Goal: Task Accomplishment & Management: Use online tool/utility

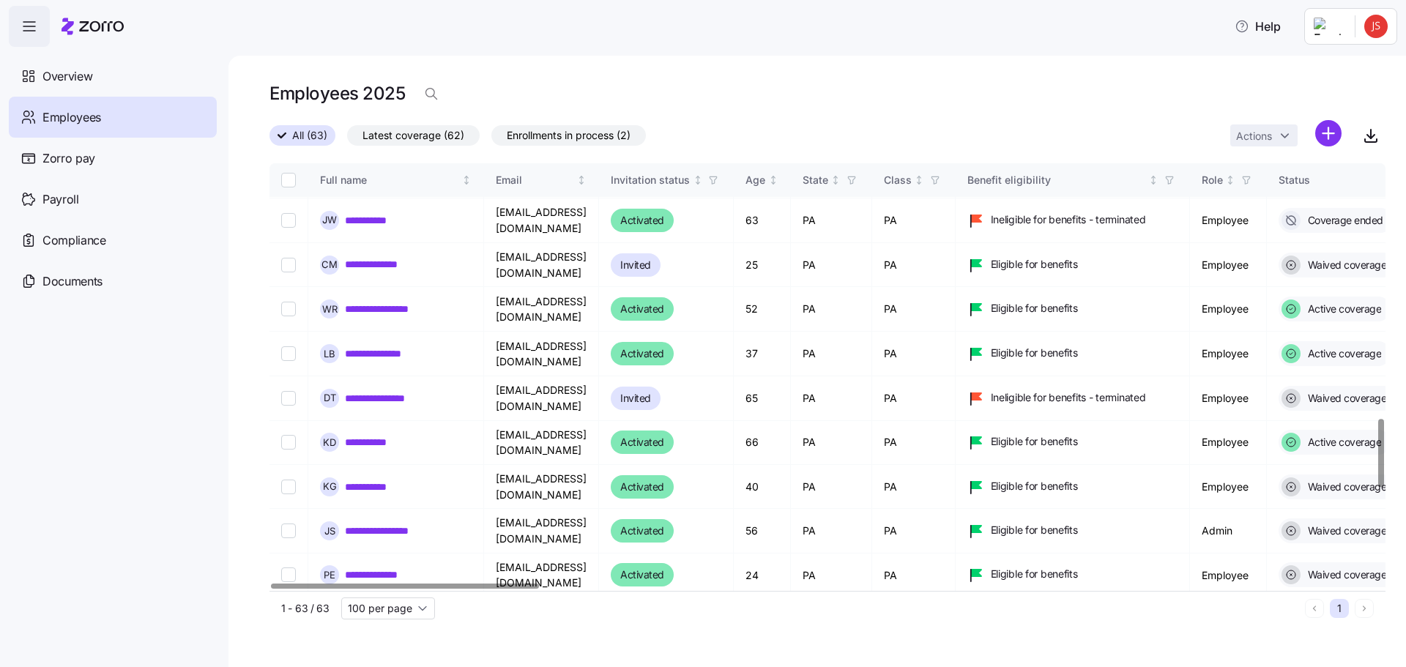
scroll to position [1685, 0]
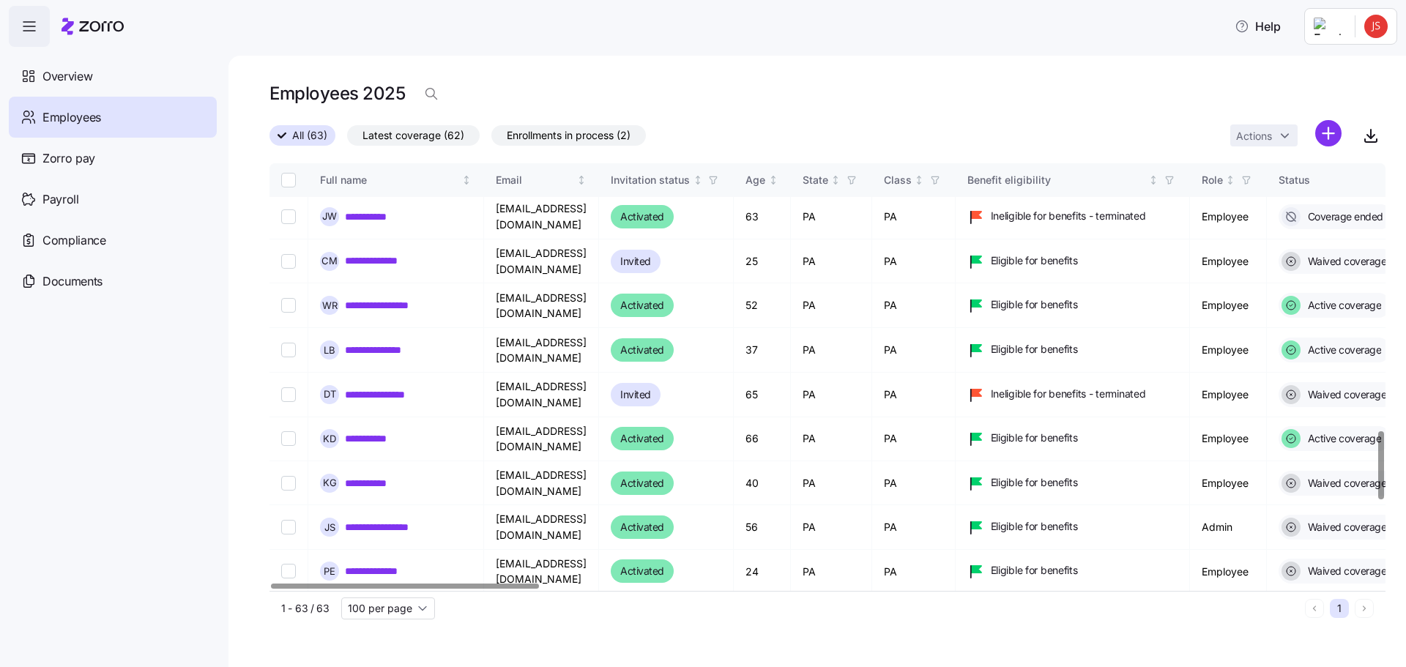
click at [363, 653] on link "**********" at bounding box center [386, 660] width 82 height 15
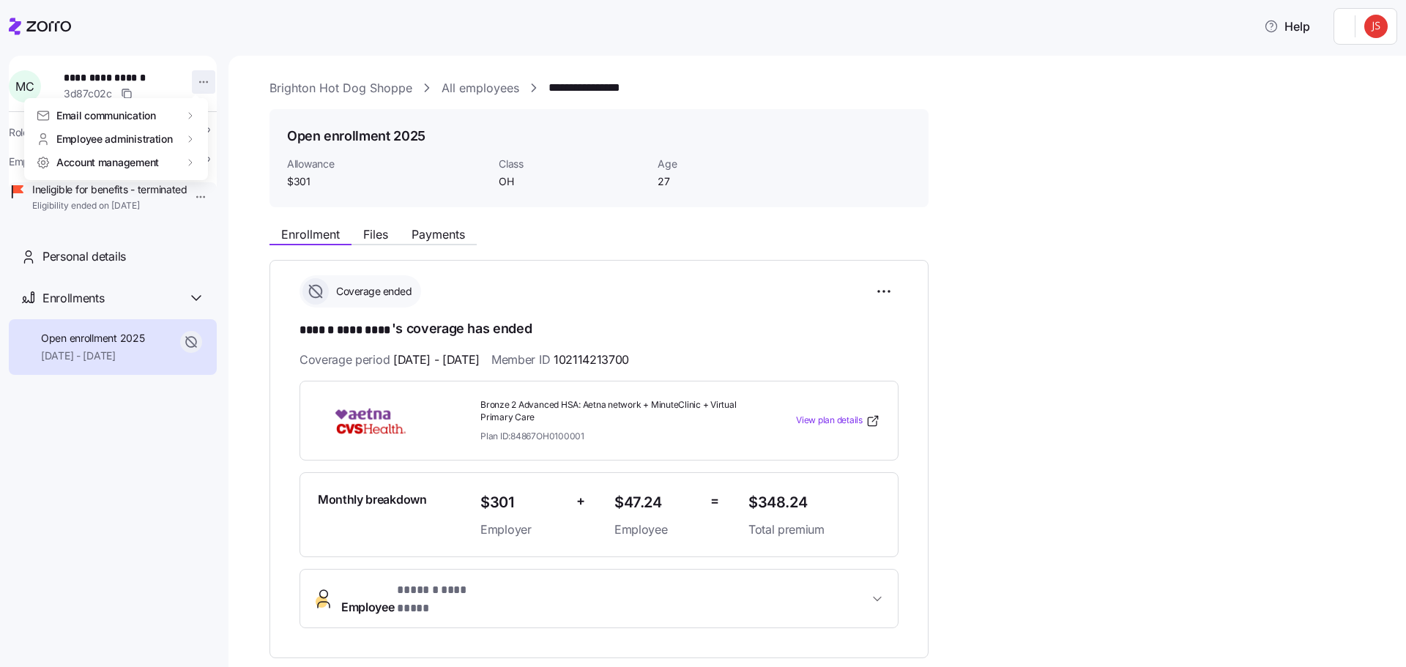
click at [190, 84] on html "**********" at bounding box center [703, 329] width 1406 height 658
click at [83, 521] on html "**********" at bounding box center [703, 329] width 1406 height 658
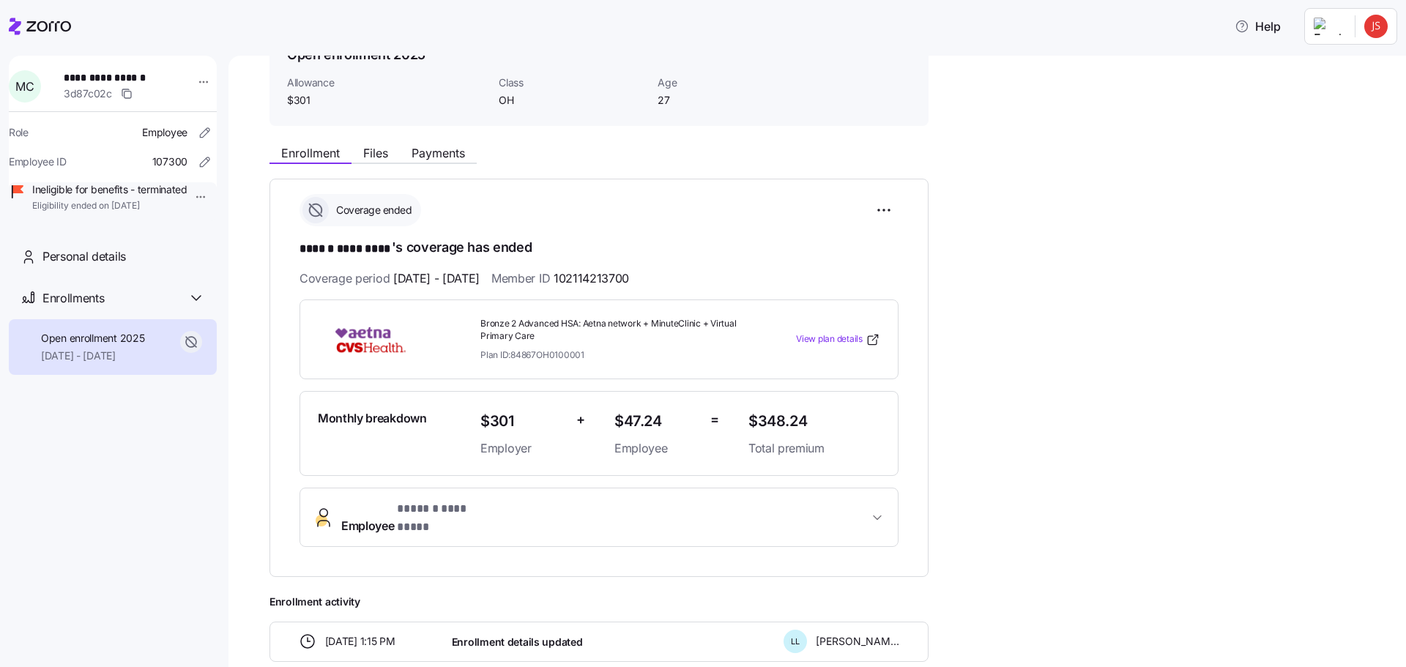
scroll to position [73, 0]
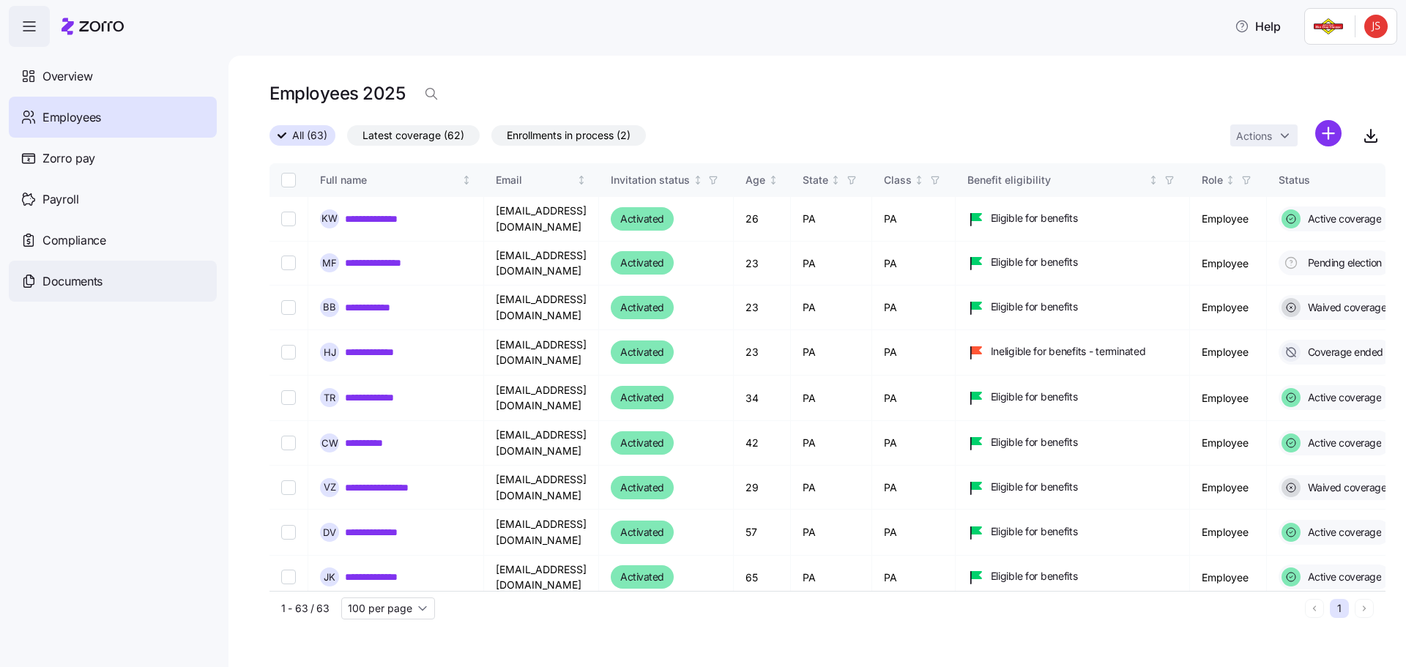
click at [83, 288] on span "Documents" at bounding box center [72, 281] width 60 height 18
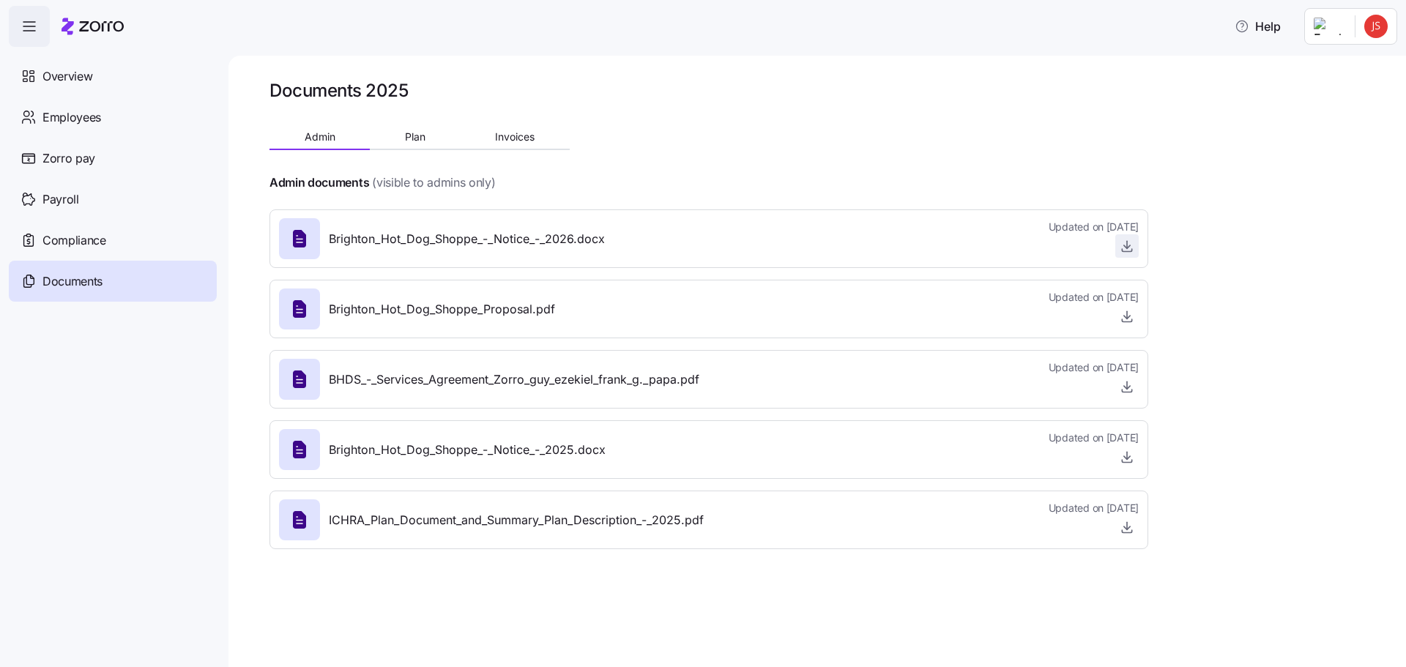
click at [1126, 248] on icon "button" at bounding box center [1127, 246] width 15 height 15
click at [405, 140] on span "Plan" at bounding box center [415, 137] width 21 height 10
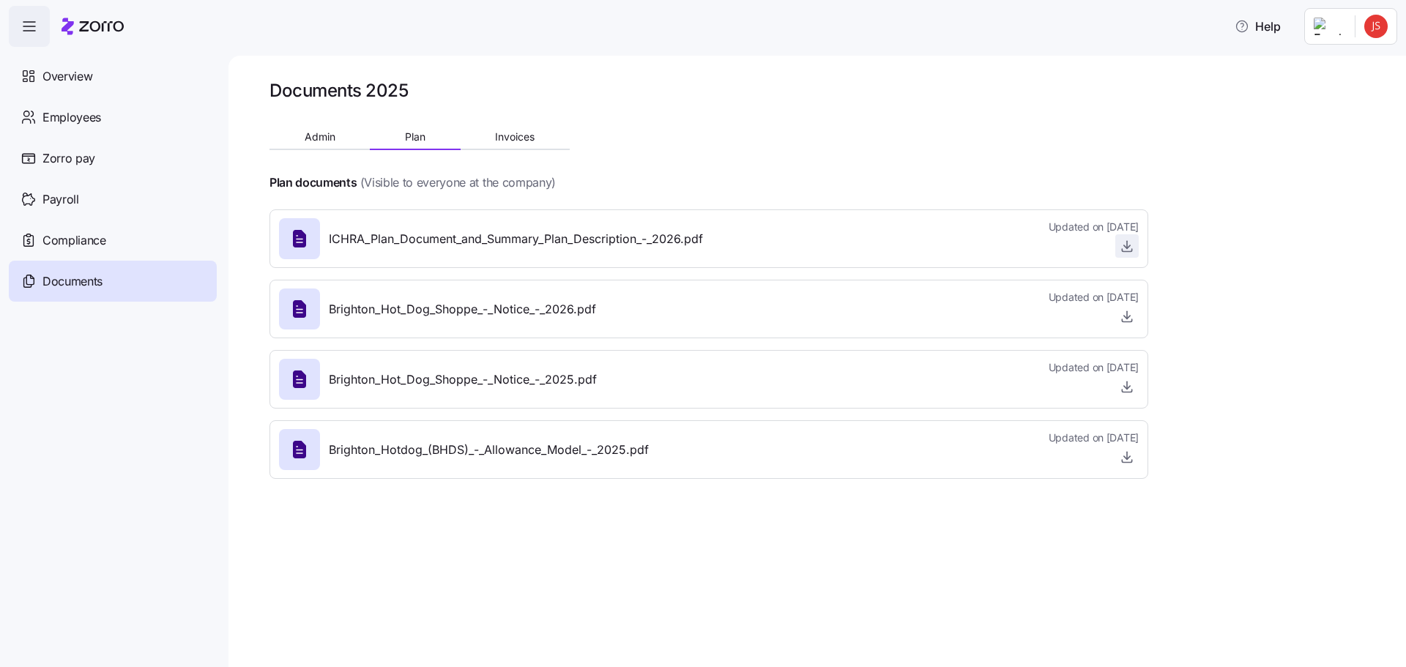
click at [1126, 250] on icon "button" at bounding box center [1127, 246] width 15 height 15
click at [76, 73] on span "Overview" at bounding box center [67, 76] width 50 height 18
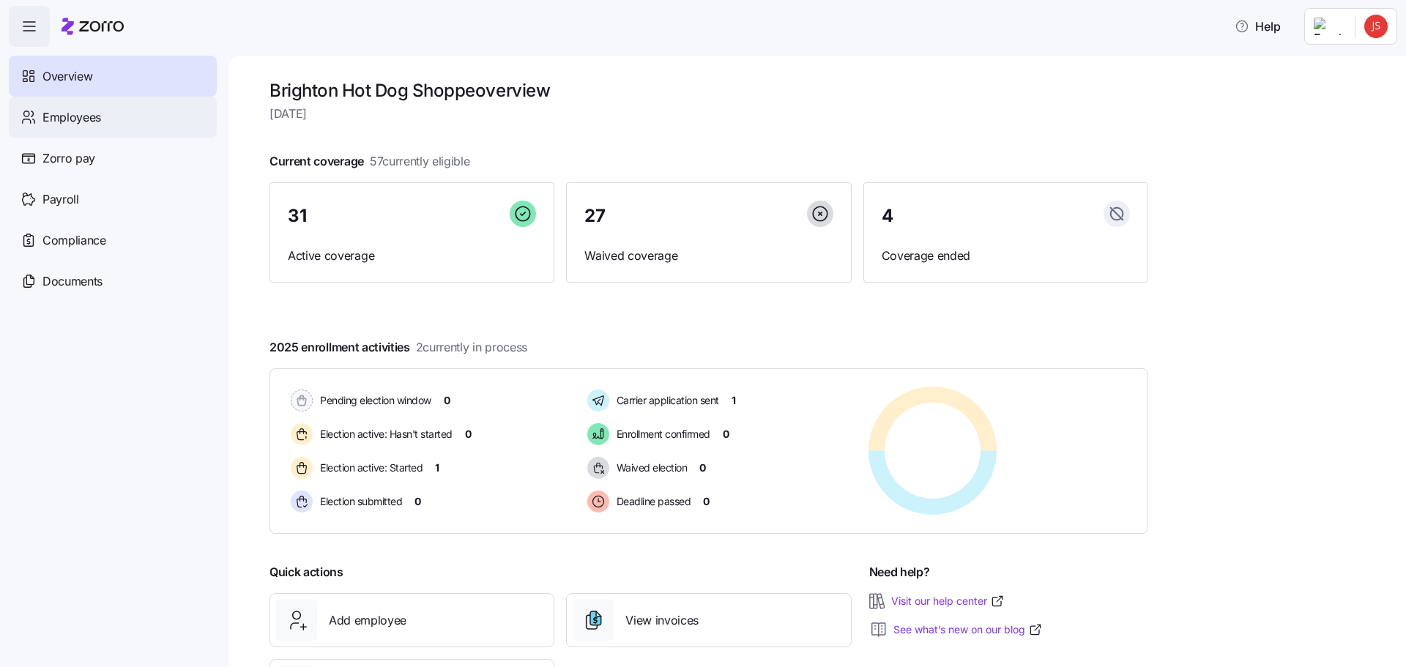
click at [83, 108] on span "Employees" at bounding box center [71, 117] width 59 height 18
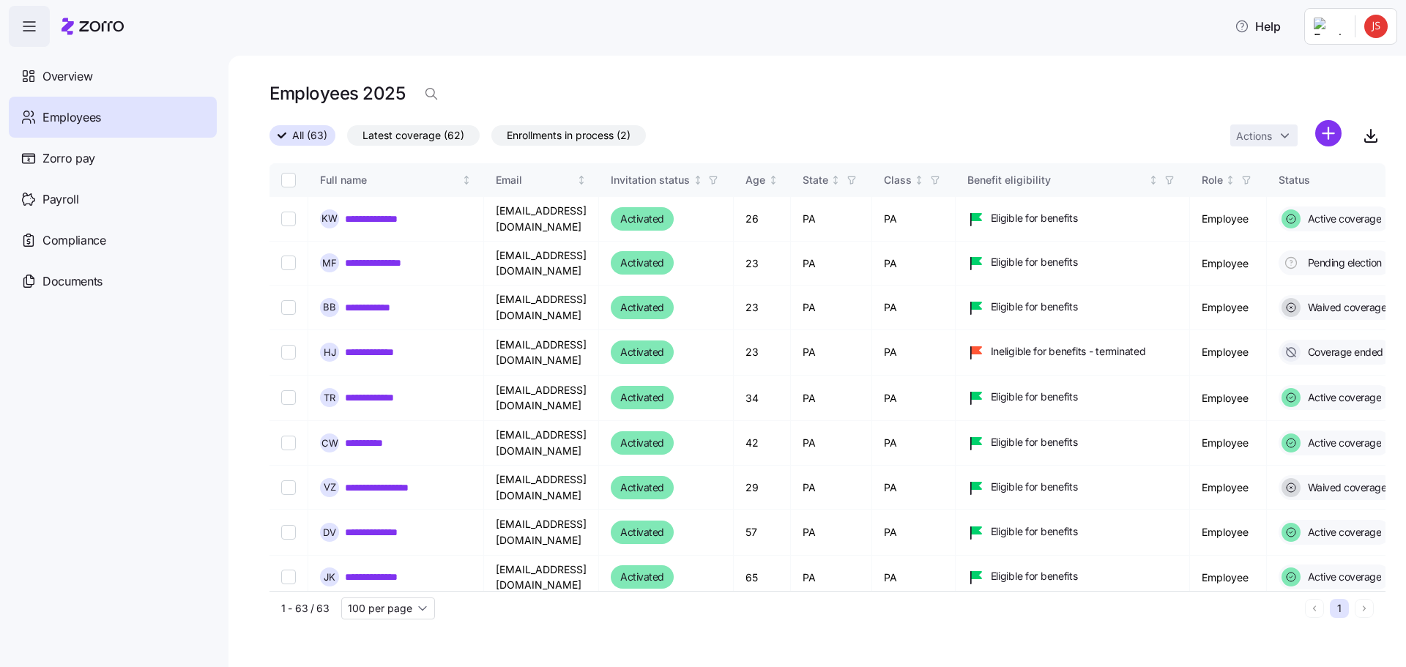
click at [576, 138] on span "Enrollments in process (2)" at bounding box center [569, 135] width 124 height 19
click at [491, 139] on input "Enrollments in process (2)" at bounding box center [491, 139] width 0 height 0
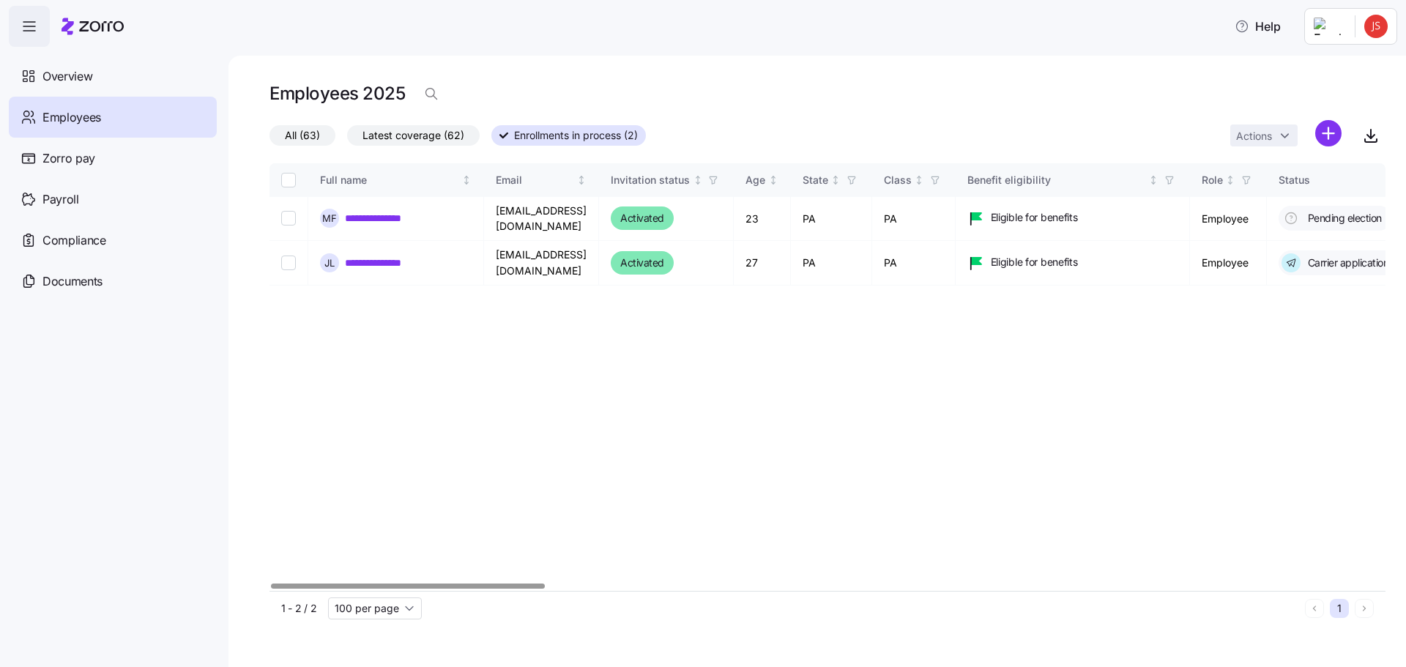
click at [271, 584] on div at bounding box center [408, 586] width 274 height 5
click at [94, 119] on span "Employees" at bounding box center [71, 117] width 59 height 18
click at [395, 133] on span "Latest coverage (62)" at bounding box center [414, 135] width 102 height 19
click at [347, 139] on input "Latest coverage (62)" at bounding box center [347, 139] width 0 height 0
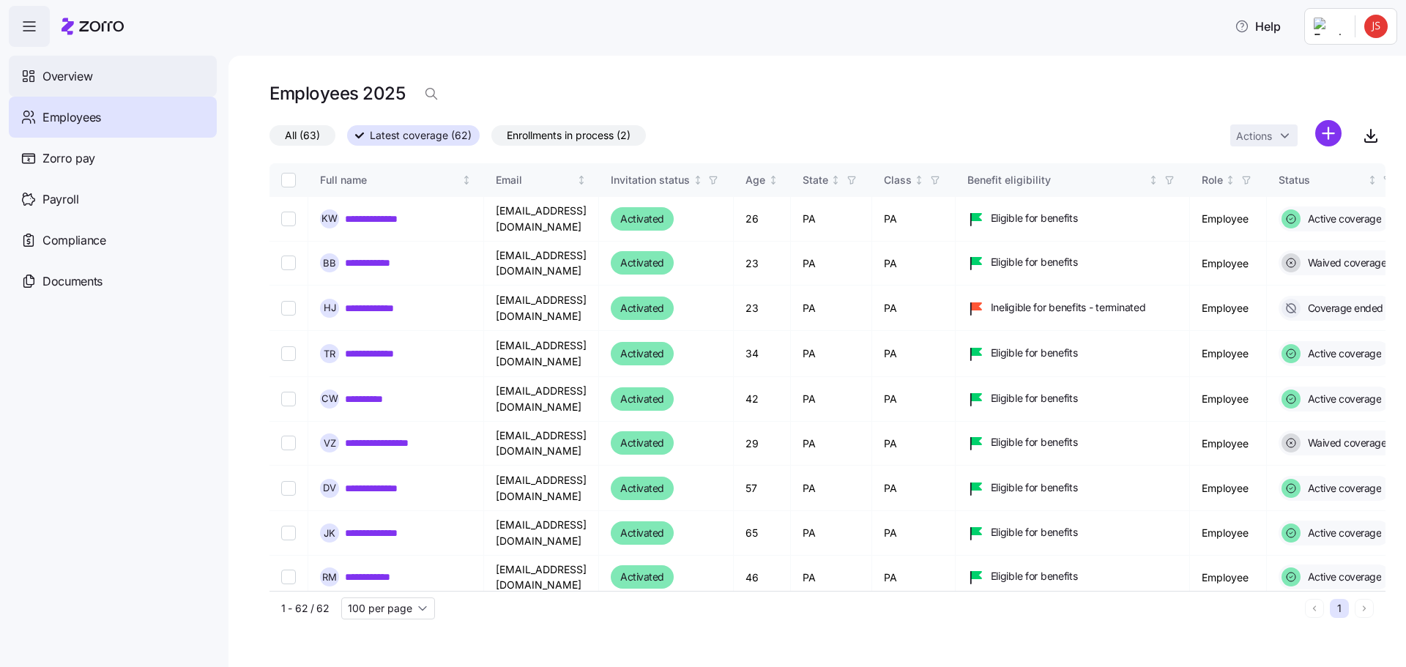
click at [66, 75] on span "Overview" at bounding box center [67, 76] width 50 height 18
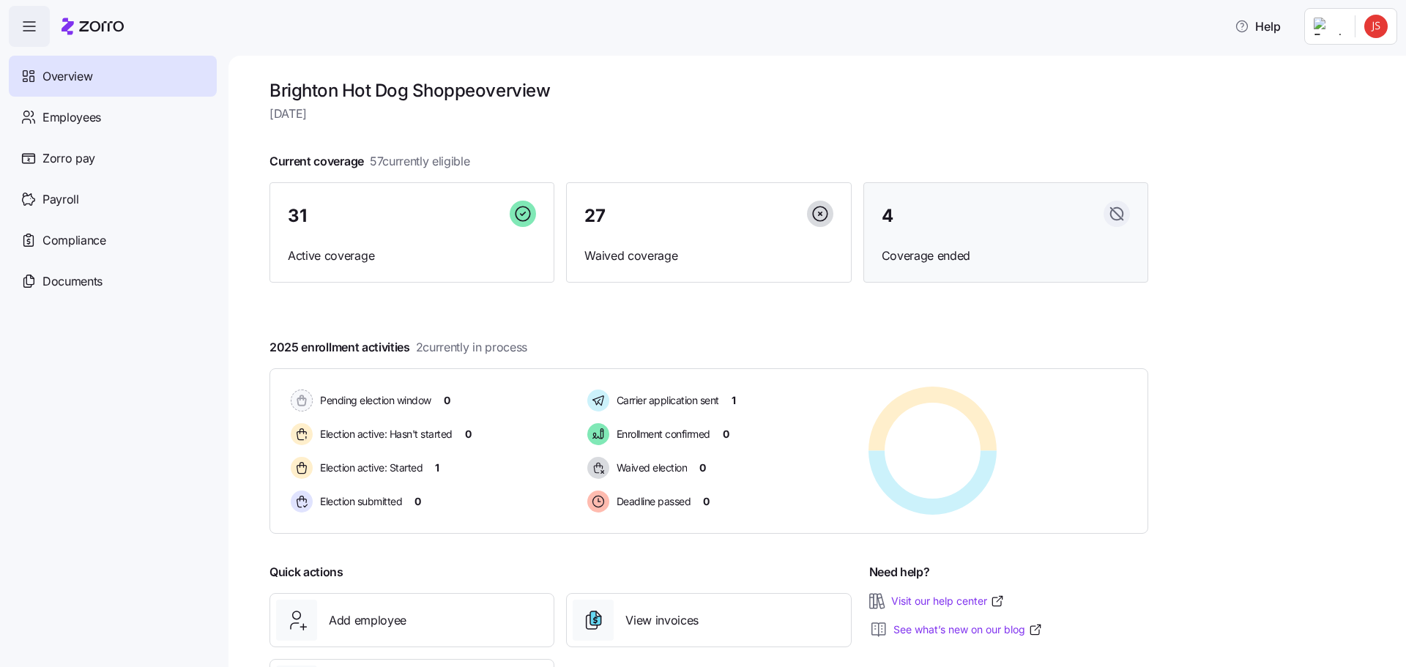
click at [1009, 212] on div "4" at bounding box center [1006, 216] width 248 height 31
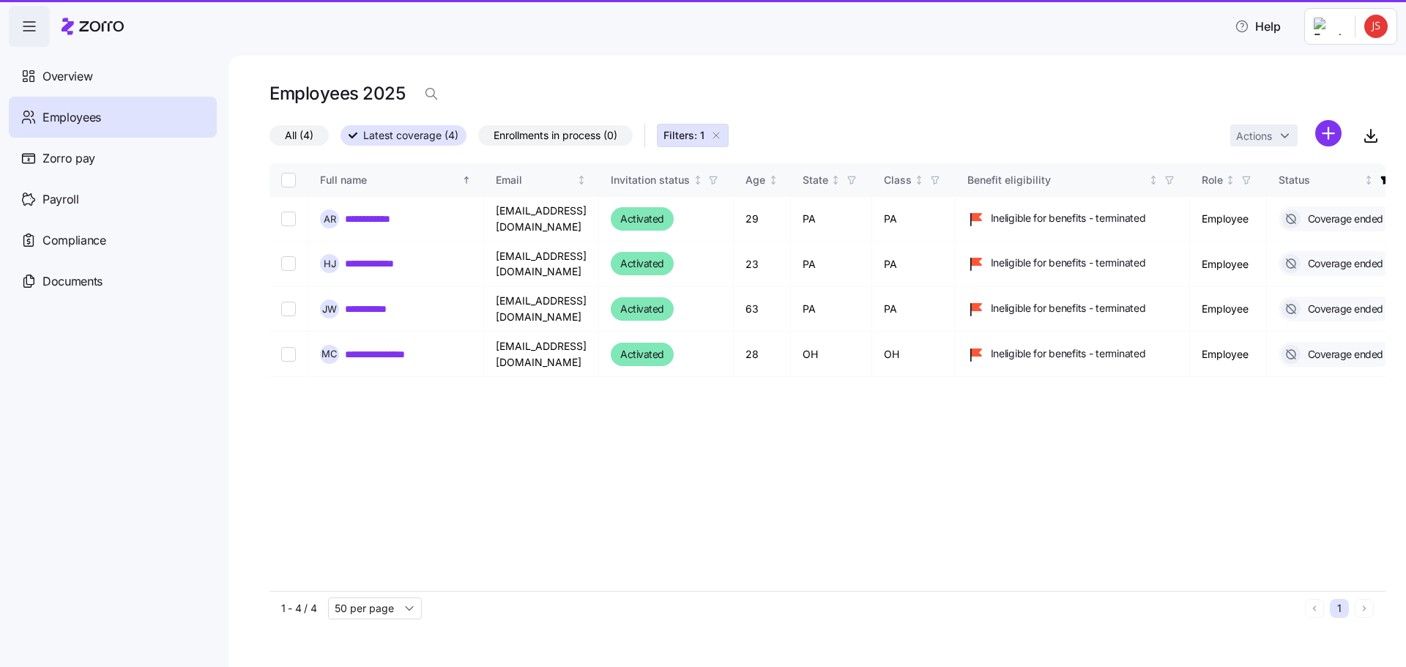
type input "50 per page"
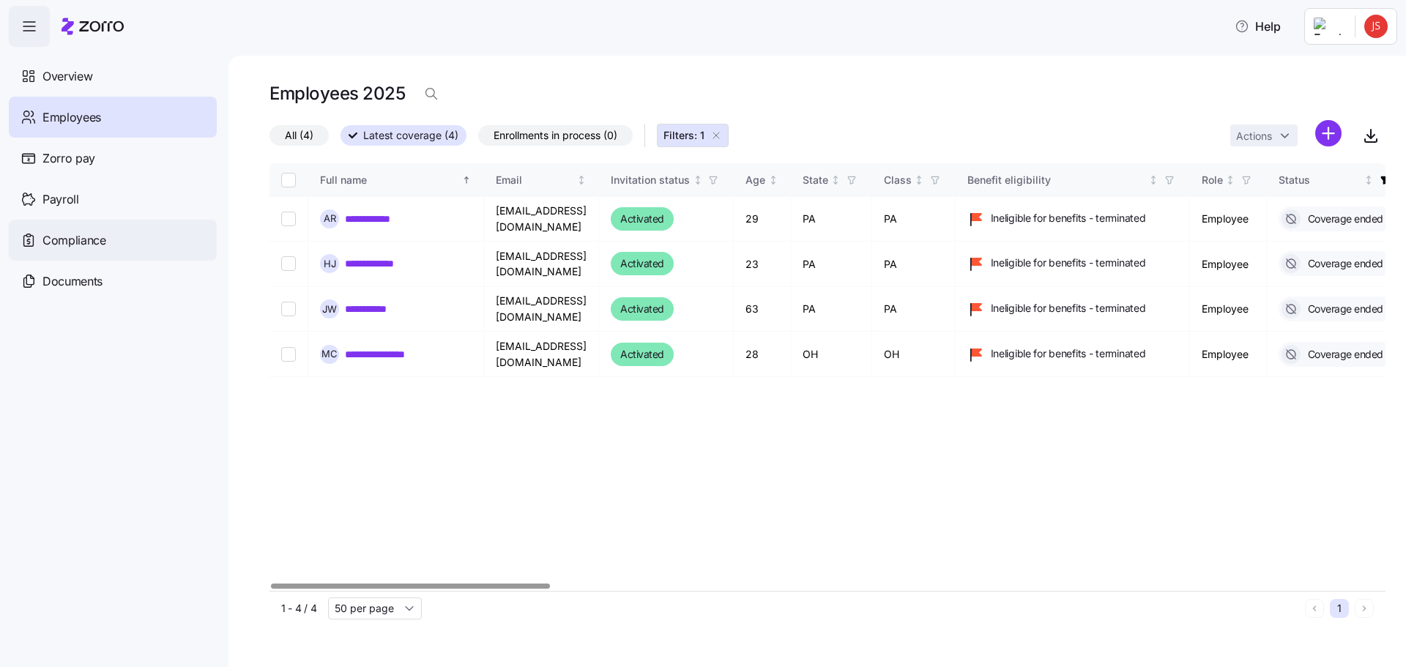
click at [94, 241] on span "Compliance" at bounding box center [74, 240] width 64 height 18
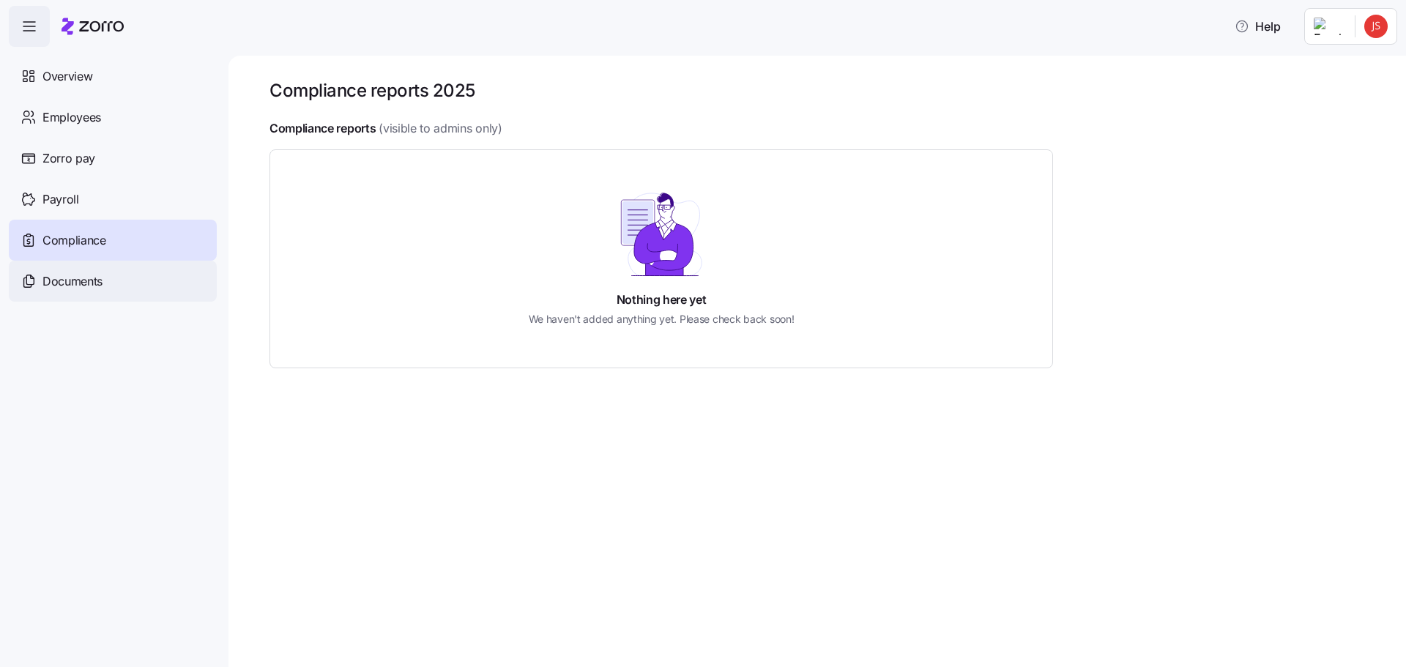
click at [98, 283] on span "Documents" at bounding box center [72, 281] width 60 height 18
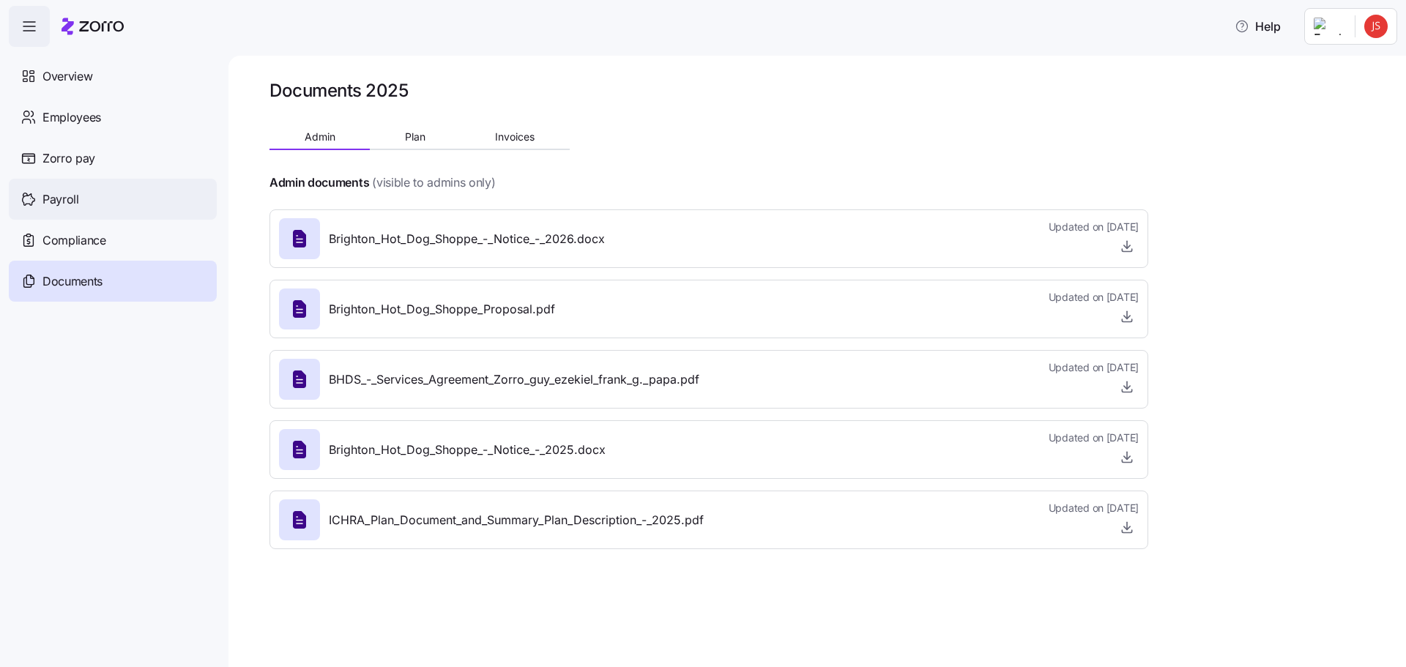
click at [48, 188] on div "Payroll" at bounding box center [113, 199] width 208 height 41
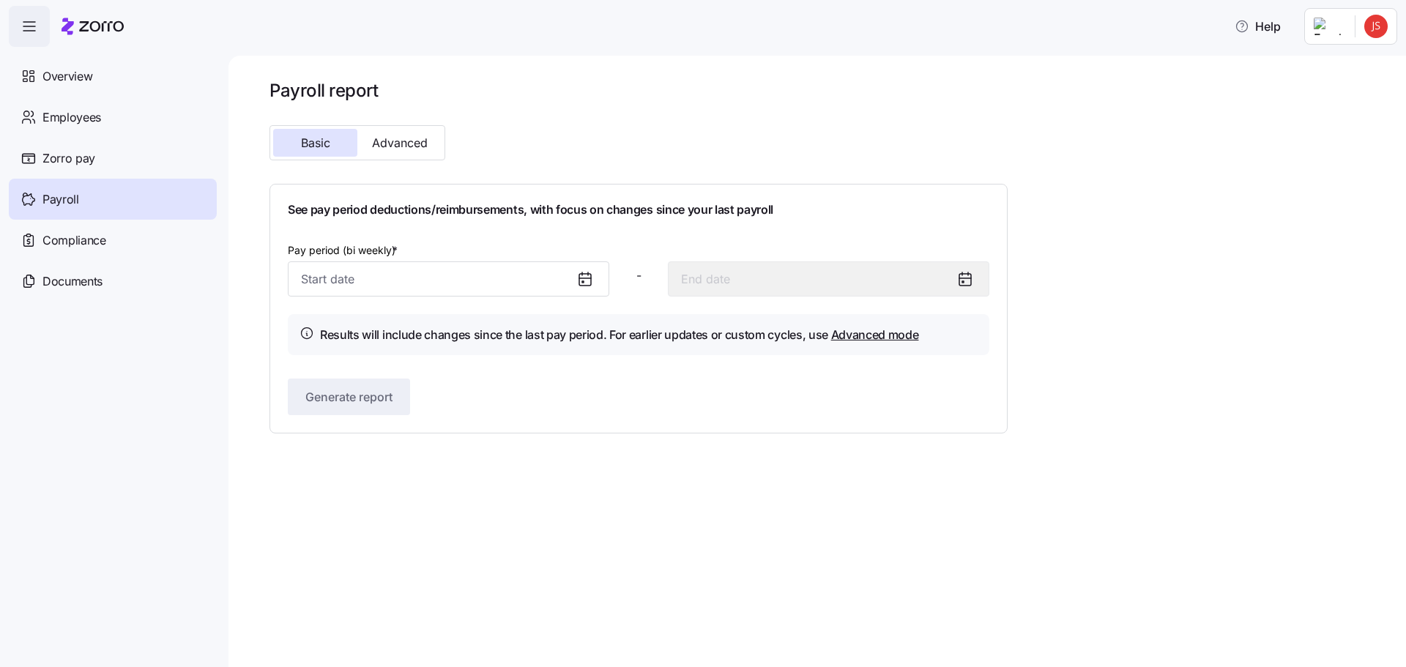
click at [591, 286] on icon at bounding box center [585, 279] width 18 height 18
click at [587, 278] on icon at bounding box center [585, 278] width 12 height 0
click at [537, 276] on input "Pay period (bi weekly) *" at bounding box center [449, 278] width 322 height 35
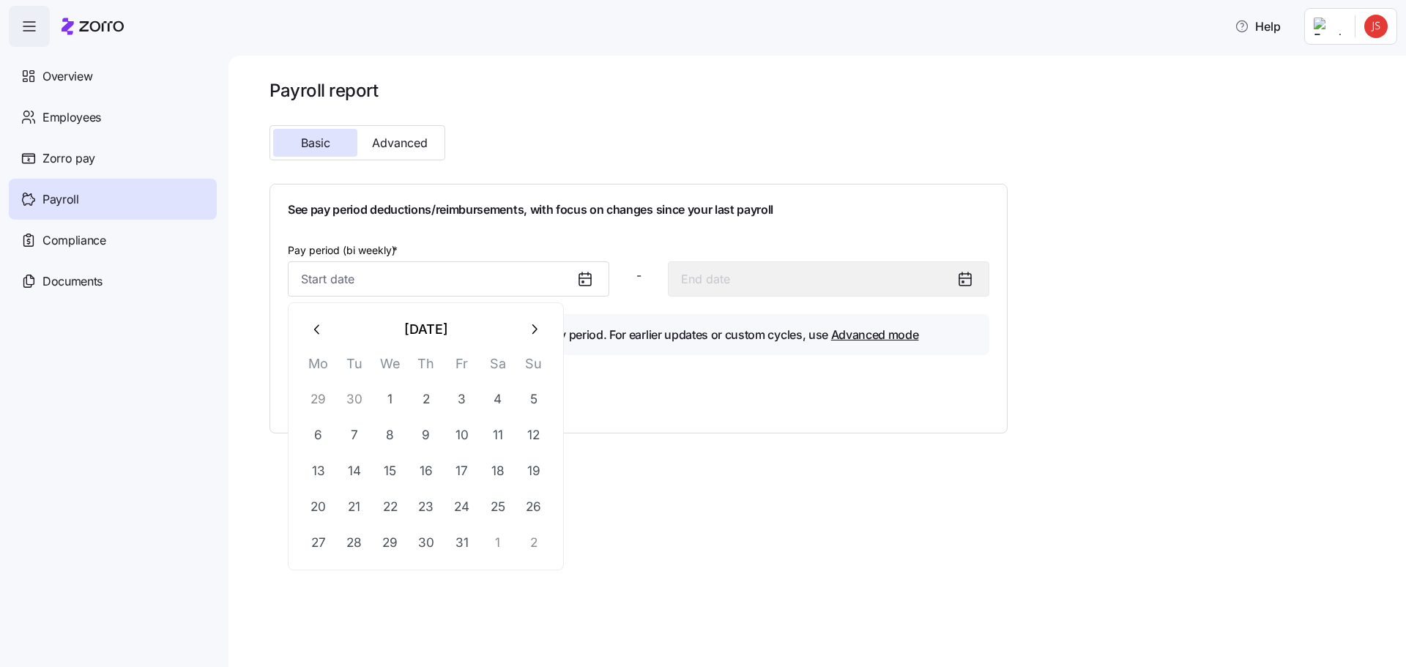
click at [309, 332] on button "button" at bounding box center [317, 329] width 35 height 35
click at [319, 552] on button "29" at bounding box center [318, 542] width 35 height 35
type input "[DATE]"
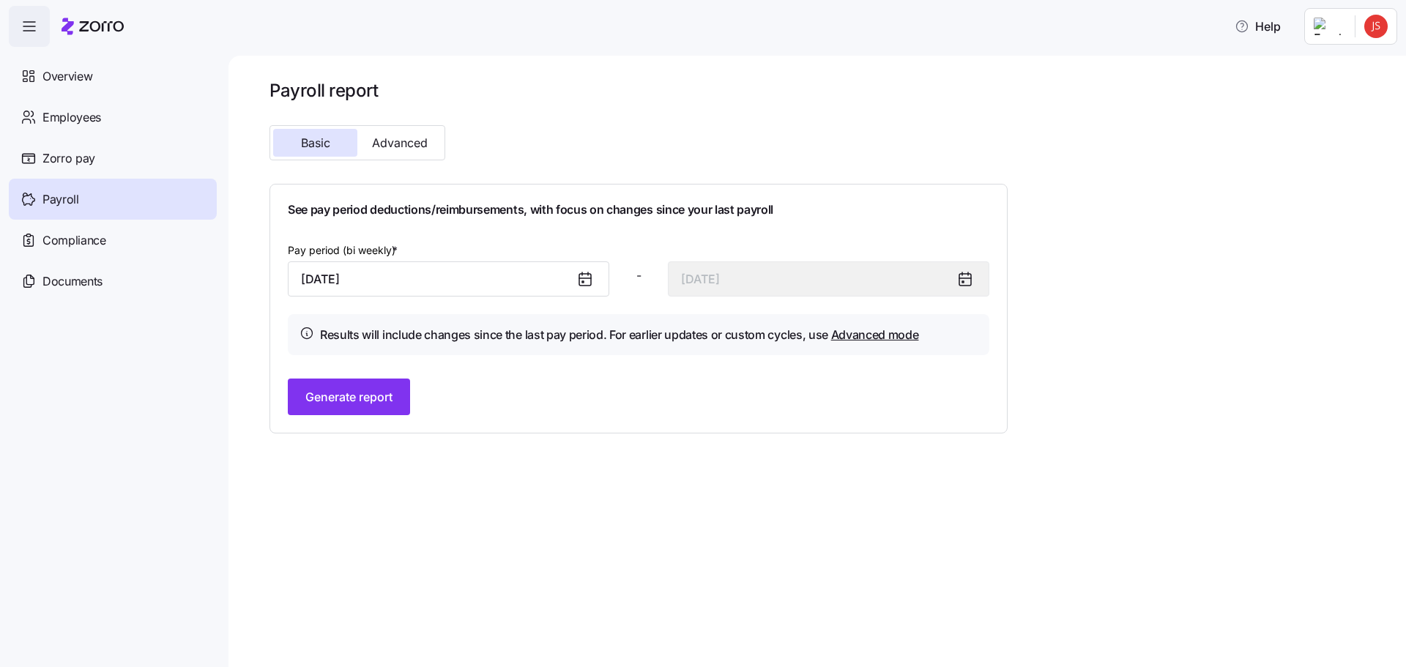
click at [587, 283] on icon at bounding box center [585, 279] width 18 height 18
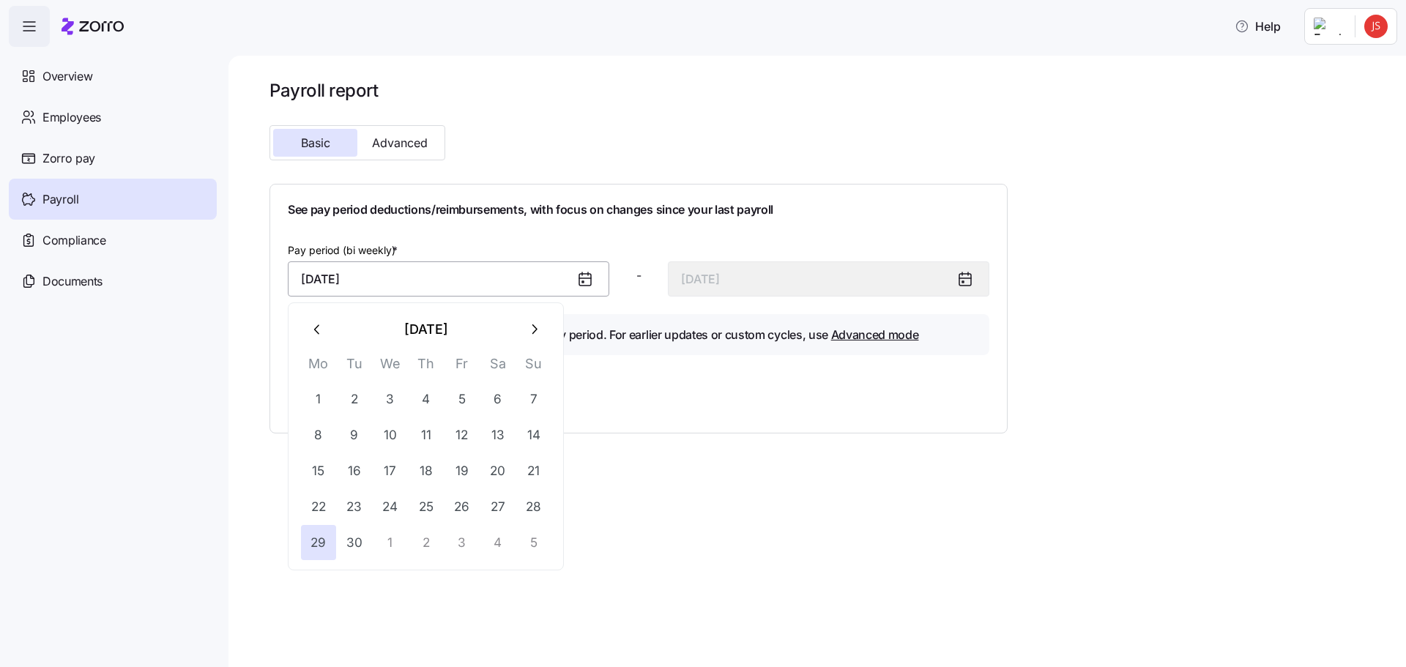
click at [528, 281] on input "[DATE]" at bounding box center [449, 278] width 322 height 35
click at [323, 505] on button "22" at bounding box center [318, 506] width 35 height 35
type input "[DATE]"
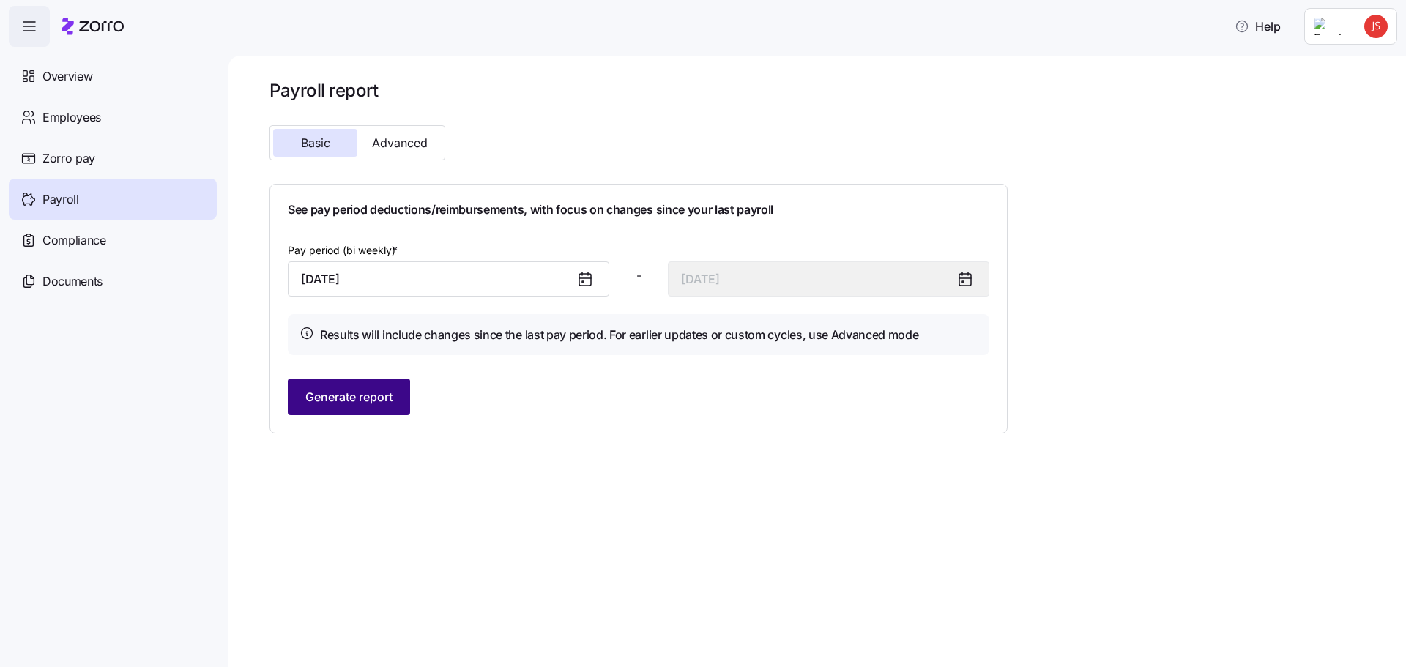
click at [374, 392] on span "Generate report" at bounding box center [348, 397] width 87 height 18
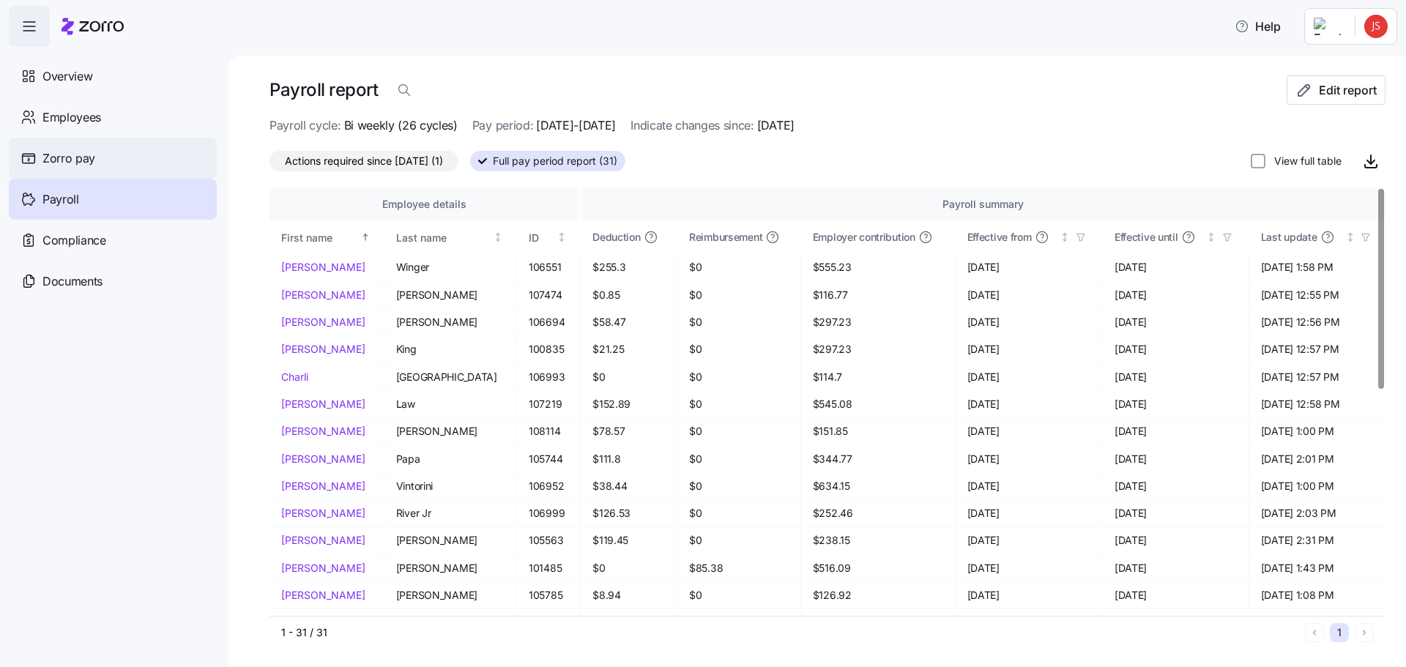
click at [99, 163] on div "Zorro pay" at bounding box center [113, 158] width 208 height 41
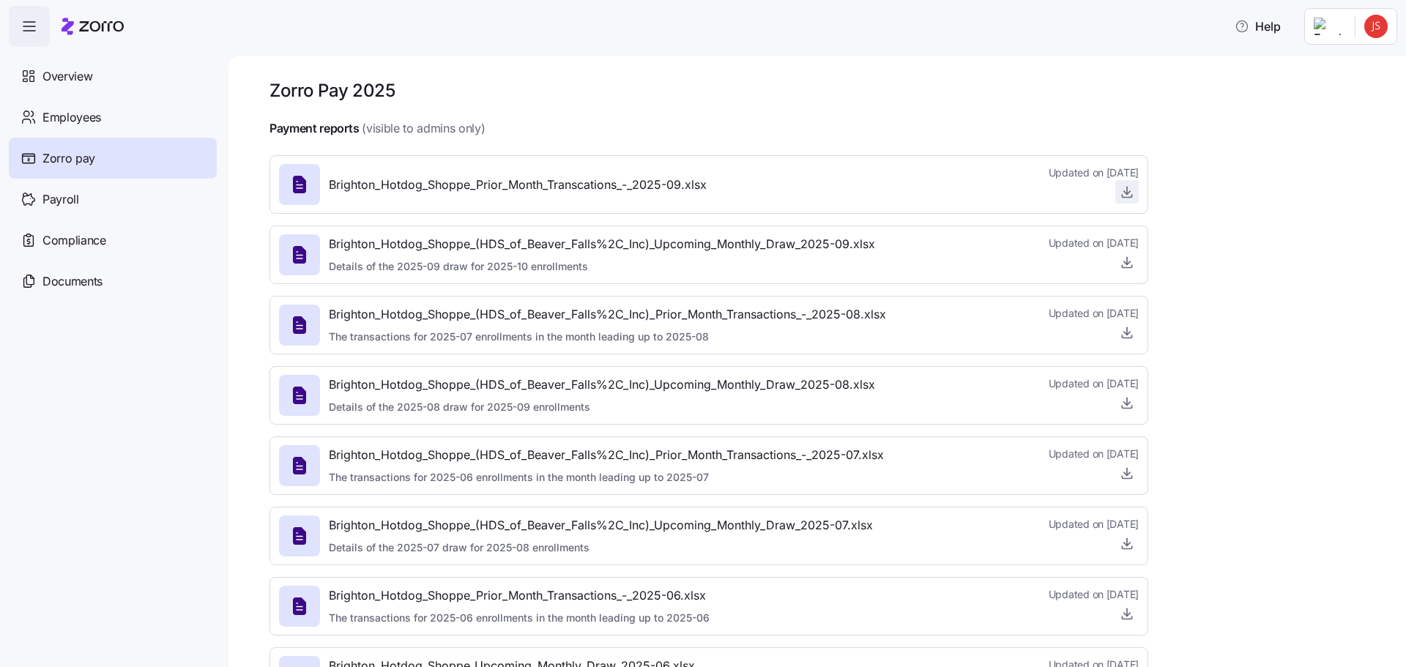
click at [1132, 190] on icon "button" at bounding box center [1127, 192] width 15 height 15
click at [1127, 264] on icon "button" at bounding box center [1127, 260] width 0 height 7
click at [59, 74] on span "Overview" at bounding box center [67, 76] width 50 height 18
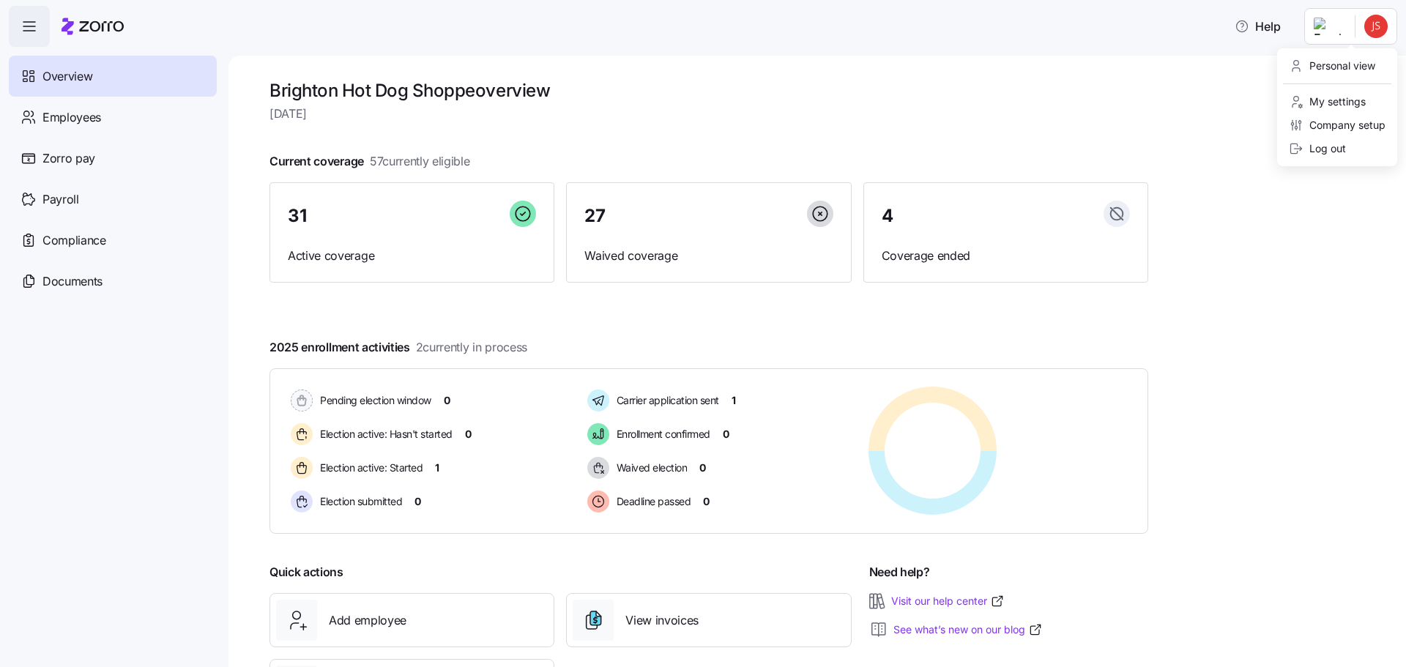
click at [1380, 35] on html "Help Overview Employees Zorro pay Payroll Compliance Documents Brighton Hot Dog…" at bounding box center [703, 329] width 1406 height 658
click at [1338, 146] on div "Log out" at bounding box center [1317, 149] width 57 height 16
